Goal: Check status: Check status

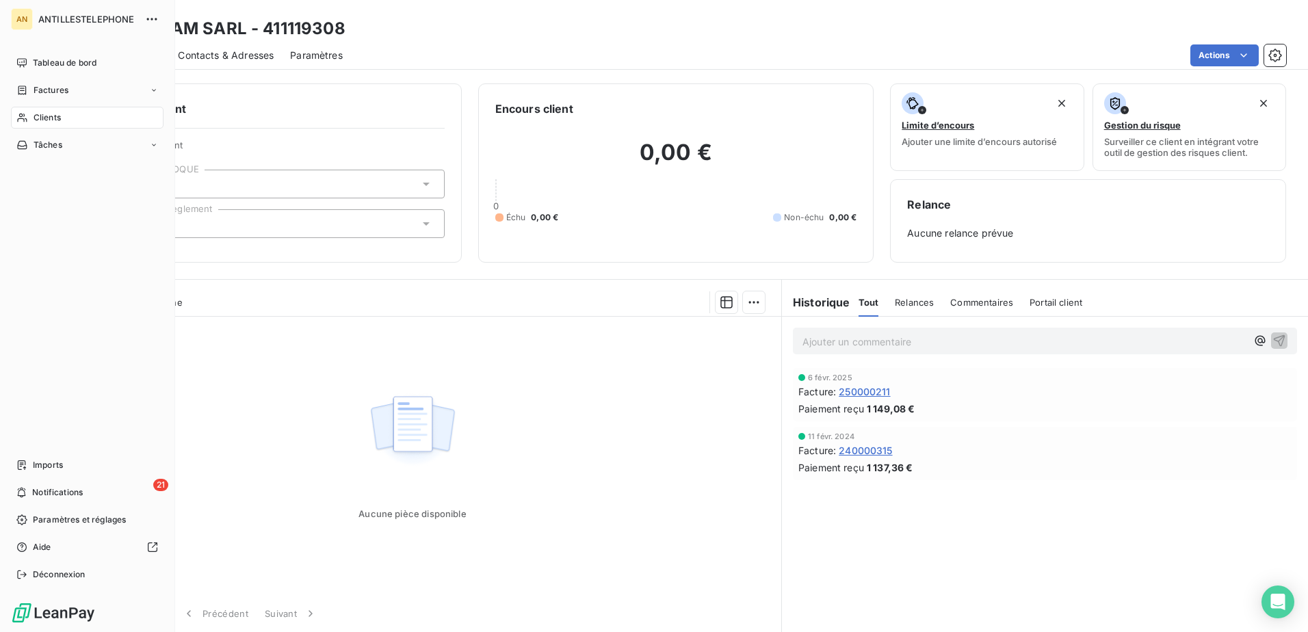
drag, startPoint x: 45, startPoint y: 123, endPoint x: 52, endPoint y: 121, distance: 7.1
click at [45, 123] on span "Clients" at bounding box center [47, 118] width 27 height 12
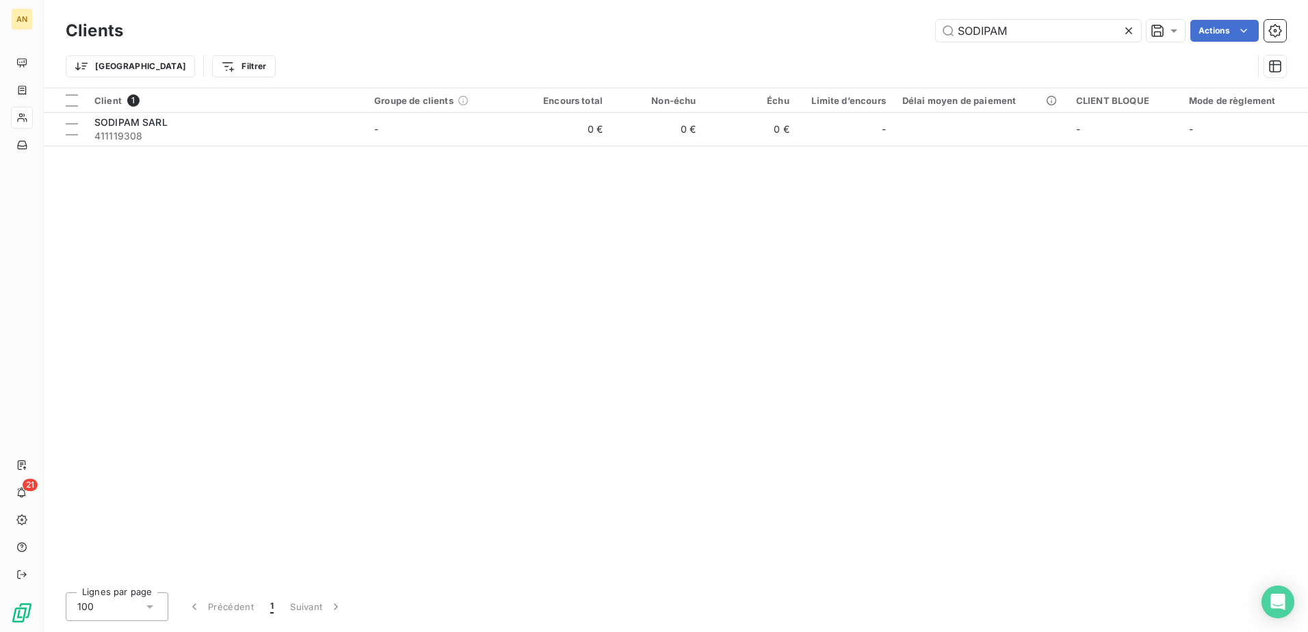
drag, startPoint x: 1024, startPoint y: 23, endPoint x: 787, endPoint y: 57, distance: 239.8
click at [787, 57] on div "Clients SODIPAM Actions Trier Filtrer" at bounding box center [676, 51] width 1221 height 71
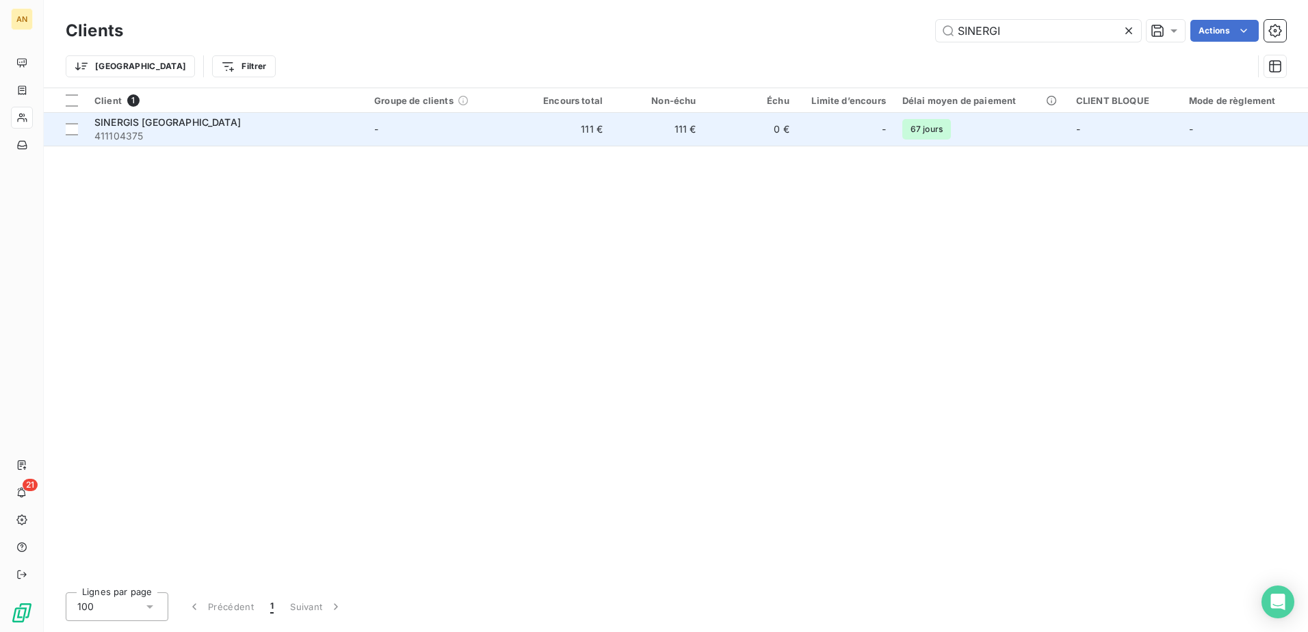
type input "SINERGI"
click at [772, 135] on td "0 €" at bounding box center [750, 129] width 93 height 33
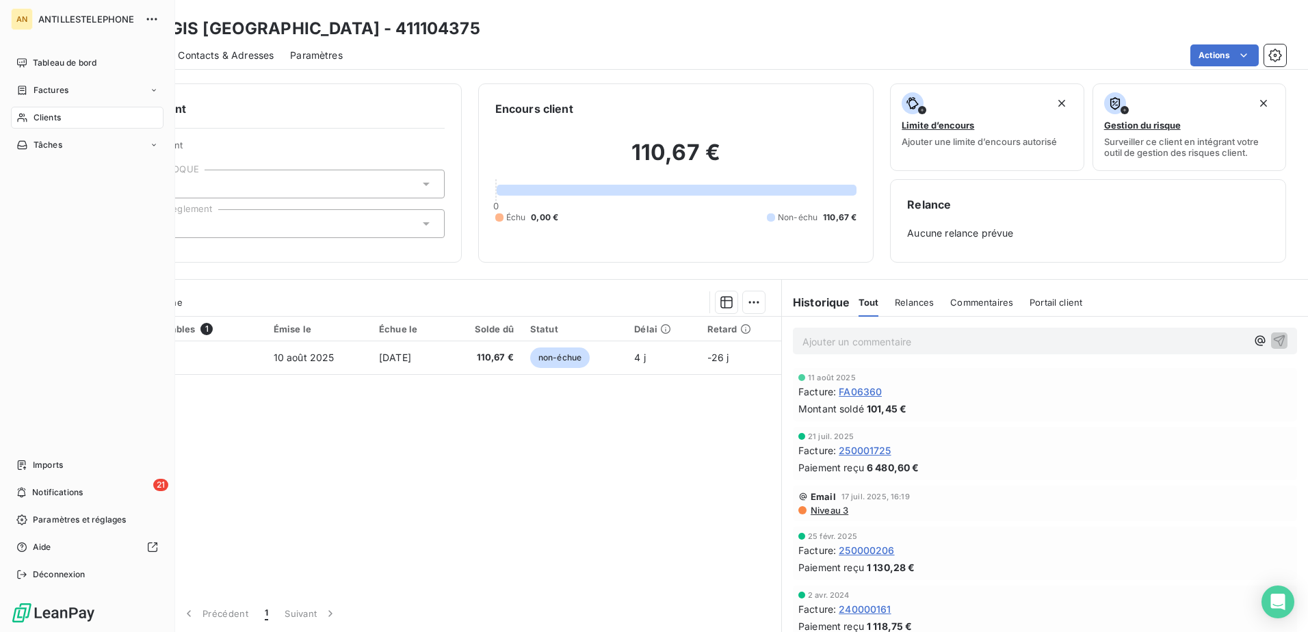
drag, startPoint x: 30, startPoint y: 116, endPoint x: 156, endPoint y: 126, distance: 126.3
click at [32, 118] on div "Clients" at bounding box center [87, 118] width 153 height 22
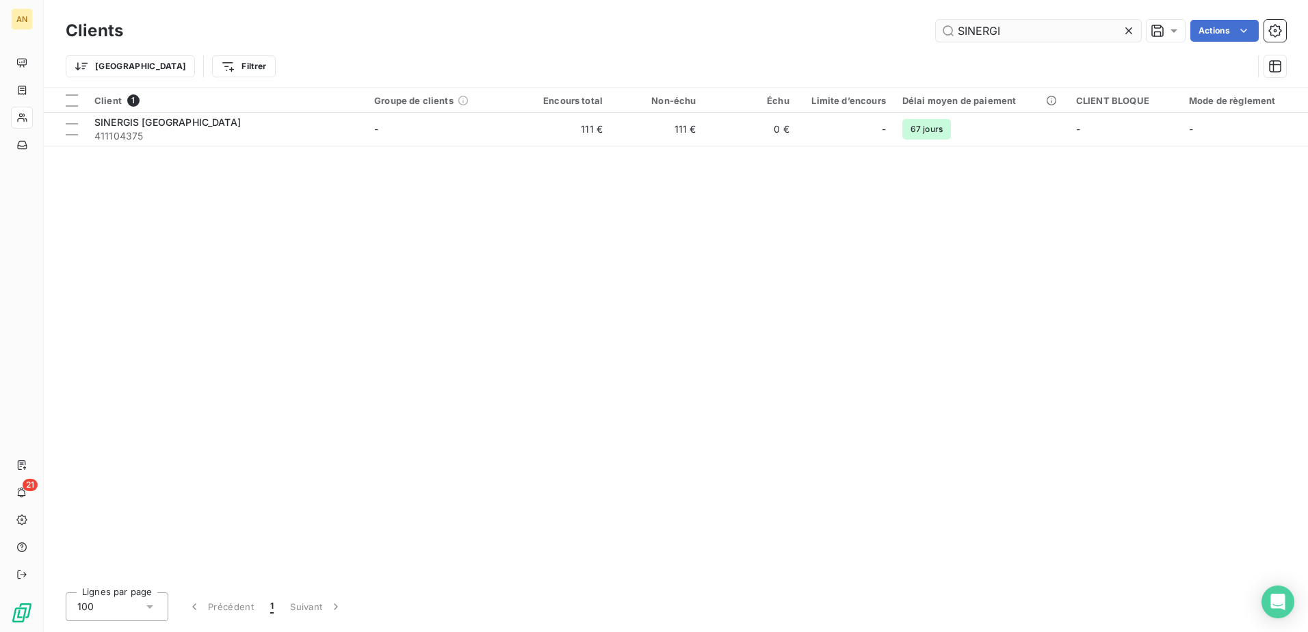
click at [1036, 33] on input "SINERGI" at bounding box center [1038, 31] width 205 height 22
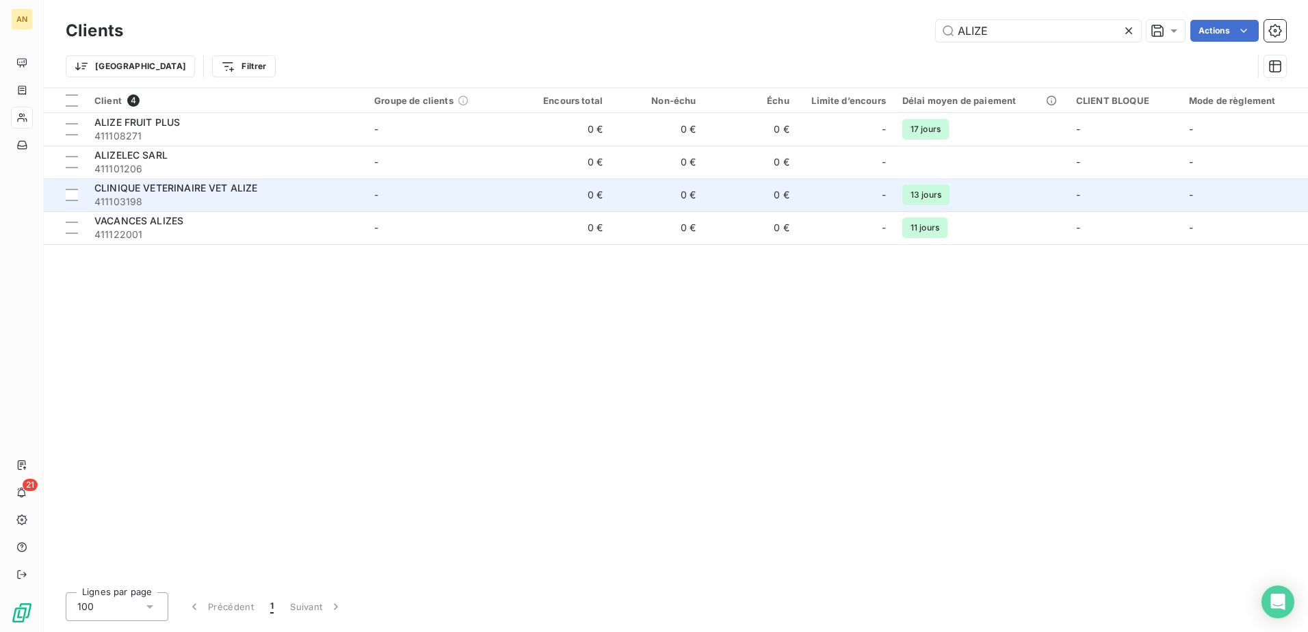
type input "ALIZE"
click at [291, 190] on div "CLINIQUE VETERINAIRE VET ALIZE" at bounding box center [225, 188] width 263 height 14
